Goal: Navigation & Orientation: Find specific page/section

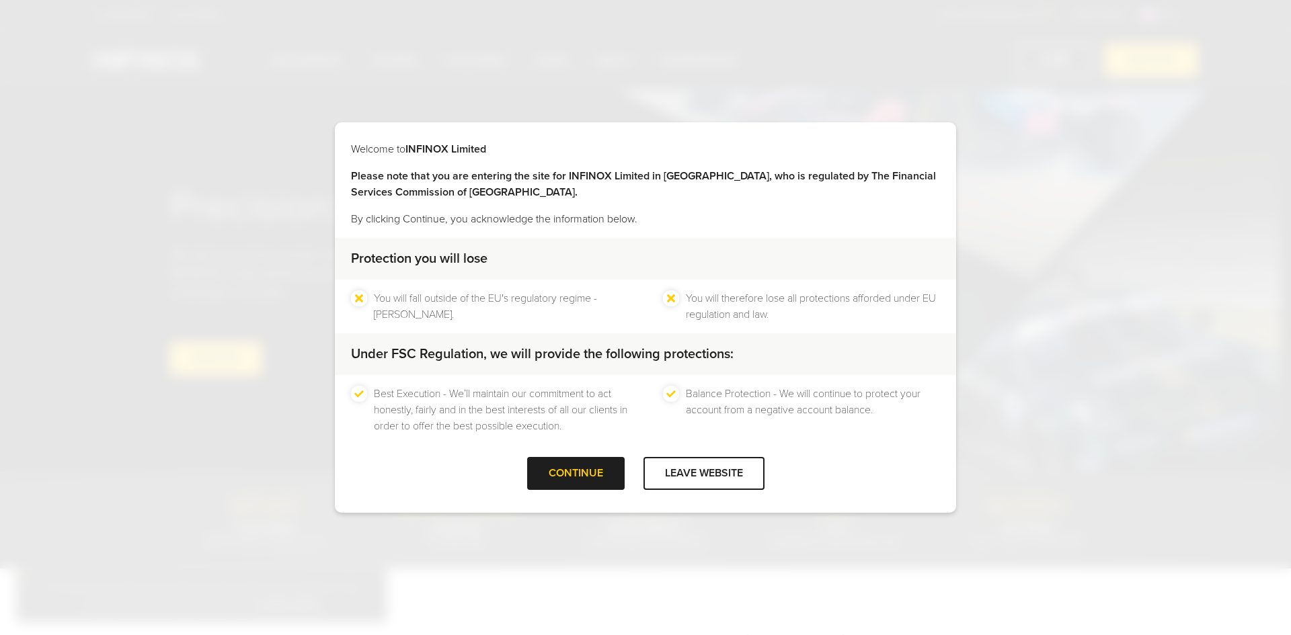
drag, startPoint x: 583, startPoint y: 477, endPoint x: 1045, endPoint y: 443, distance: 463.1
click at [575, 474] on div at bounding box center [575, 474] width 0 height 0
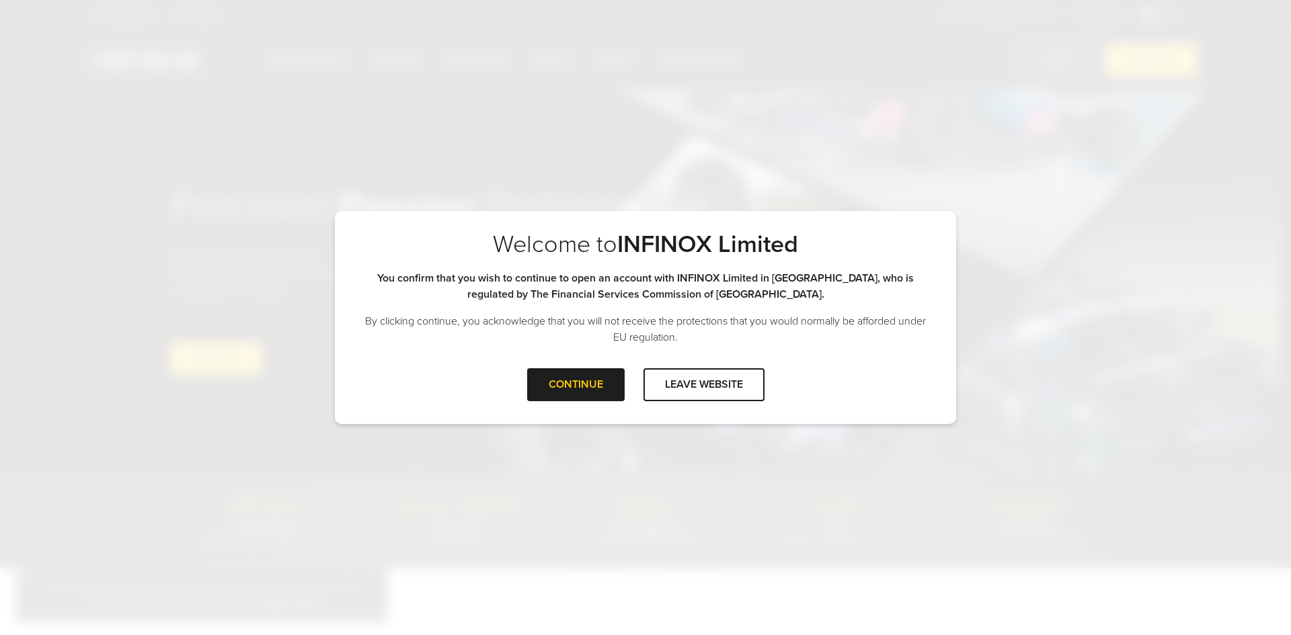
drag, startPoint x: 704, startPoint y: 381, endPoint x: 883, endPoint y: 385, distance: 178.9
click at [704, 385] on div at bounding box center [704, 385] width 0 height 0
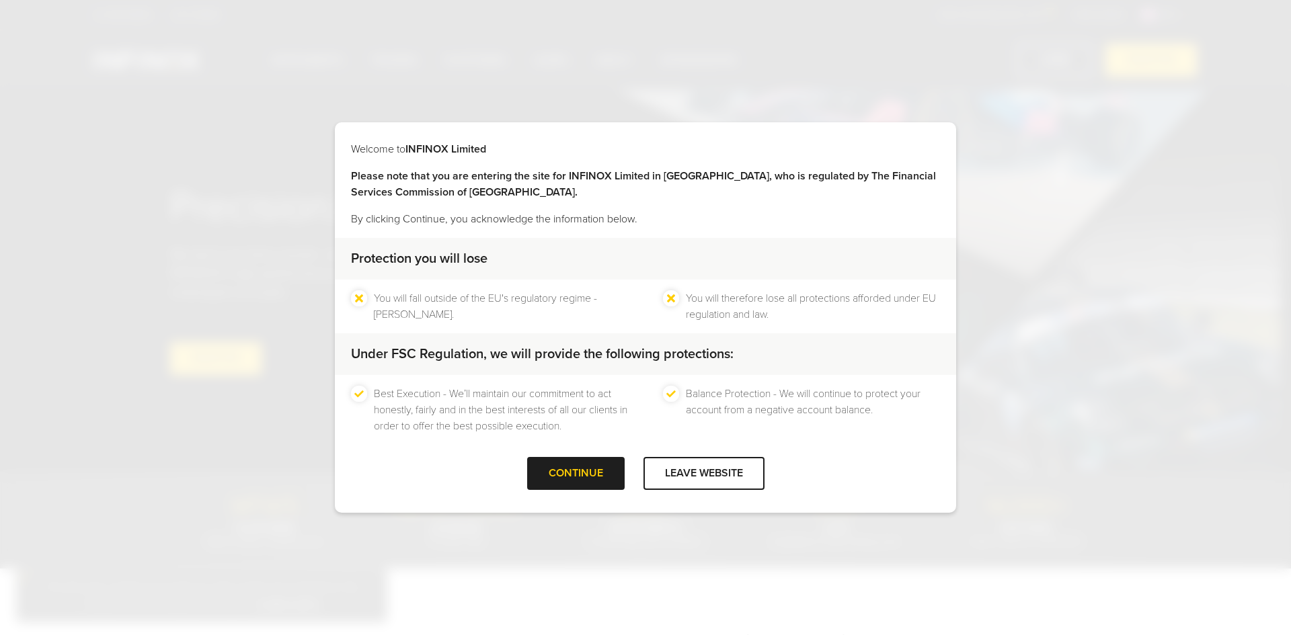
click at [1247, 164] on div "Welcome to INFINOX Limited Please note that you are entering the site for INFIN…" at bounding box center [645, 317] width 1291 height 635
click at [575, 474] on div at bounding box center [575, 474] width 0 height 0
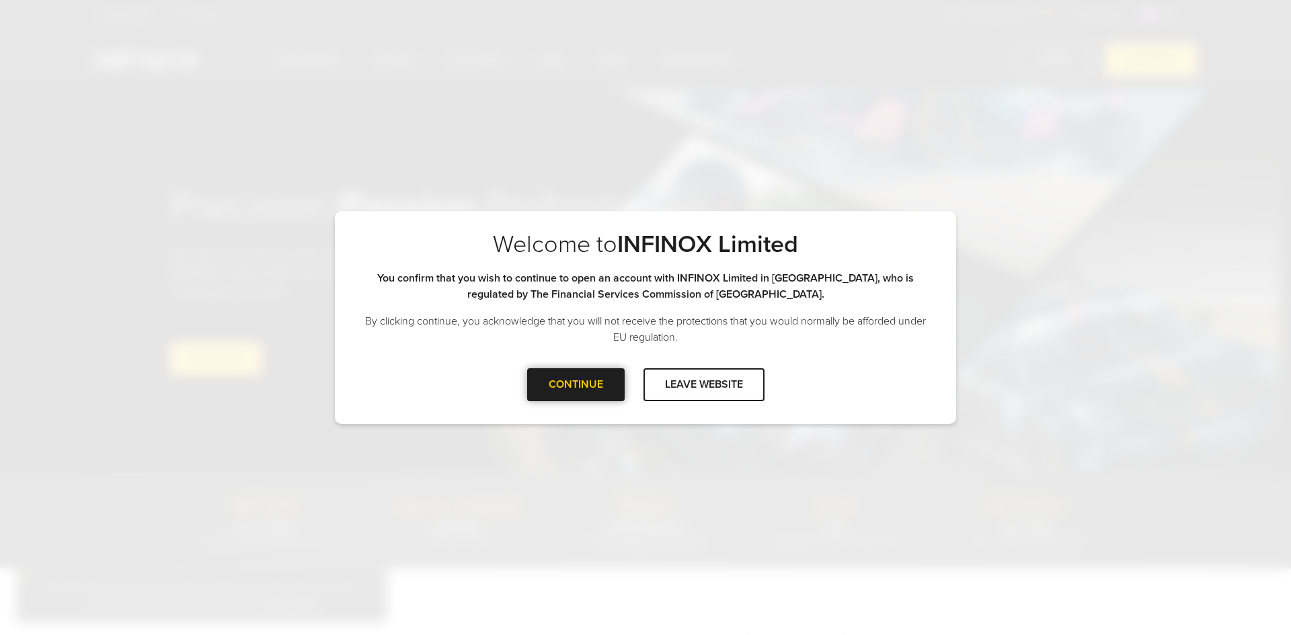
drag, startPoint x: 545, startPoint y: 382, endPoint x: 811, endPoint y: 335, distance: 270.3
click at [547, 382] on div "CONTINUE" at bounding box center [575, 384] width 97 height 33
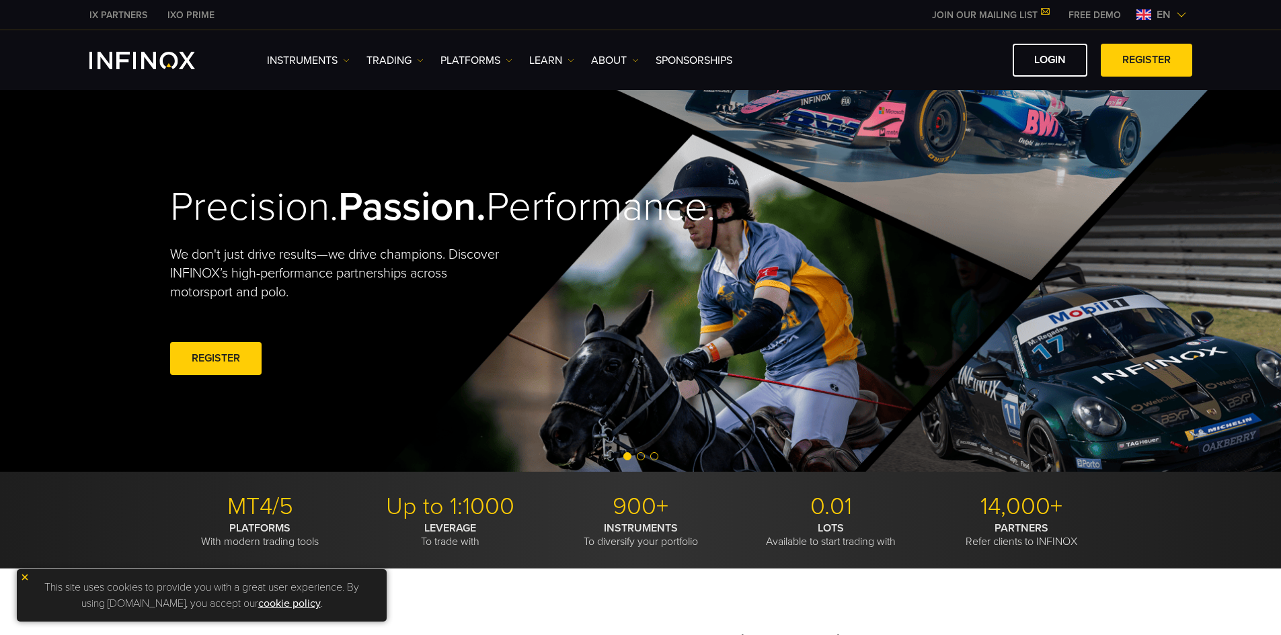
click at [1180, 19] on img at bounding box center [1181, 14] width 11 height 11
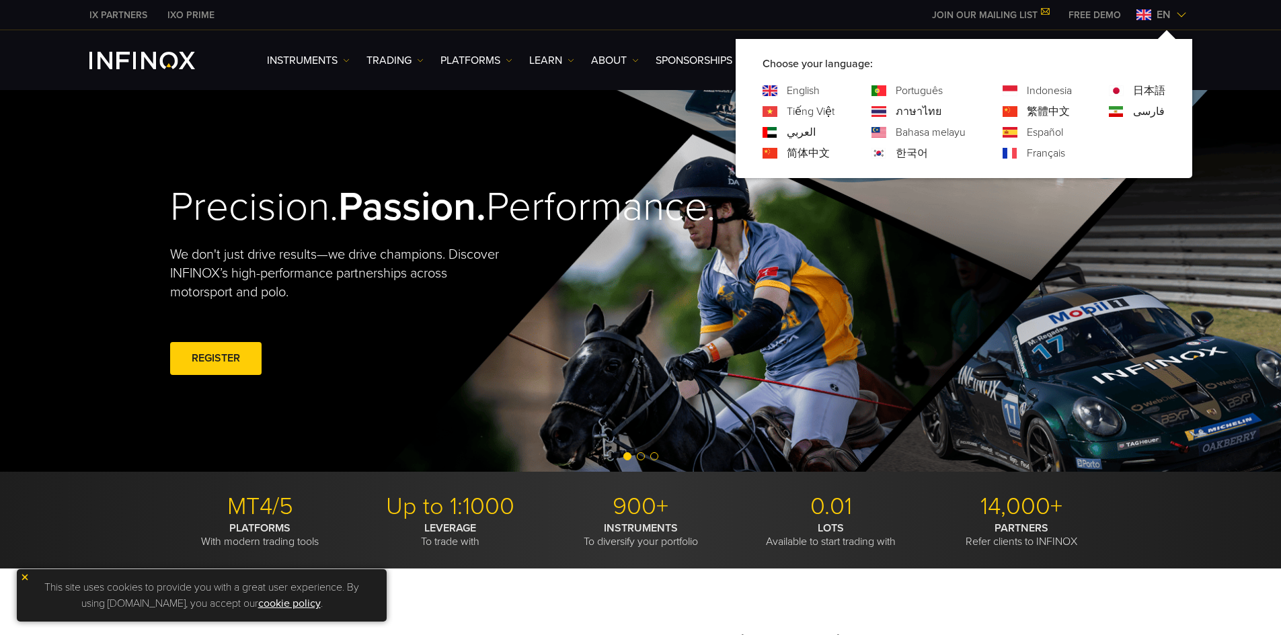
click at [786, 132] on div "العربي" at bounding box center [798, 132] width 72 height 16
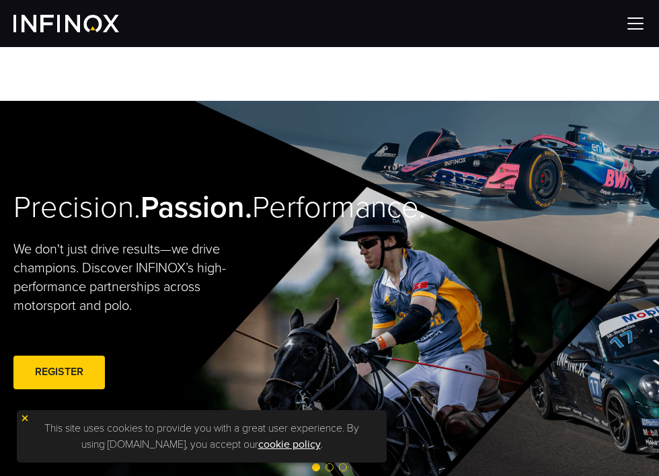
click at [633, 26] on img at bounding box center [635, 23] width 20 height 20
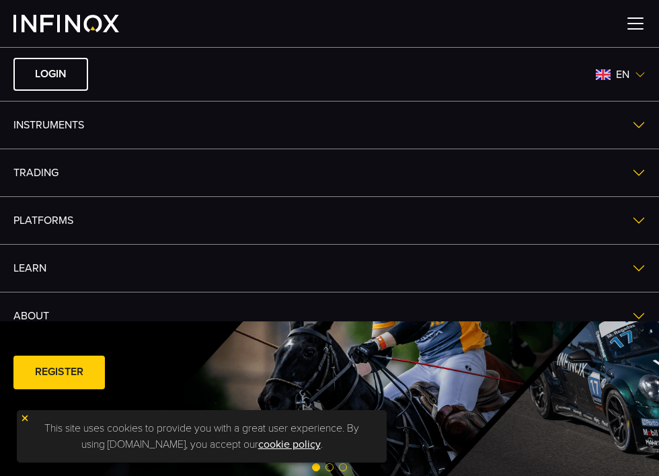
click at [635, 75] on img at bounding box center [640, 74] width 11 height 11
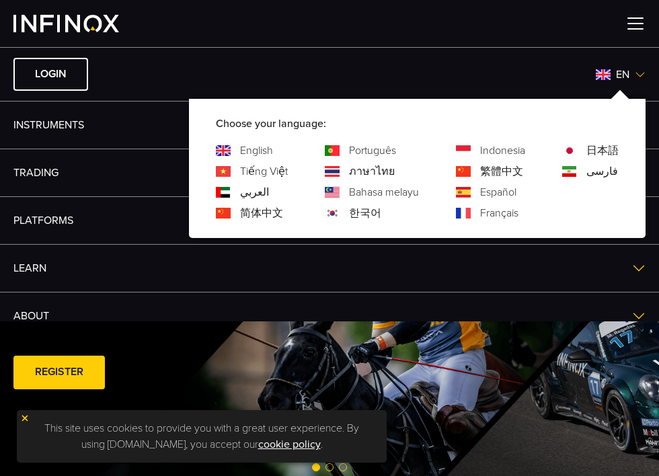
click at [242, 196] on link "العربي" at bounding box center [254, 192] width 29 height 16
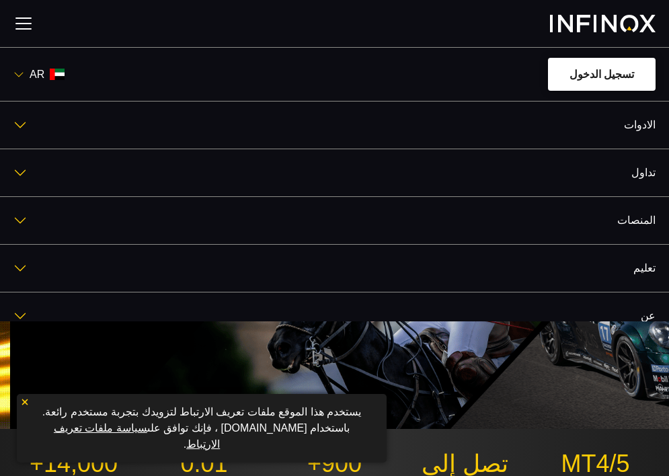
click at [601, 67] on link "تسجيل الدخول" at bounding box center [602, 74] width 108 height 33
